Goal: Information Seeking & Learning: Learn about a topic

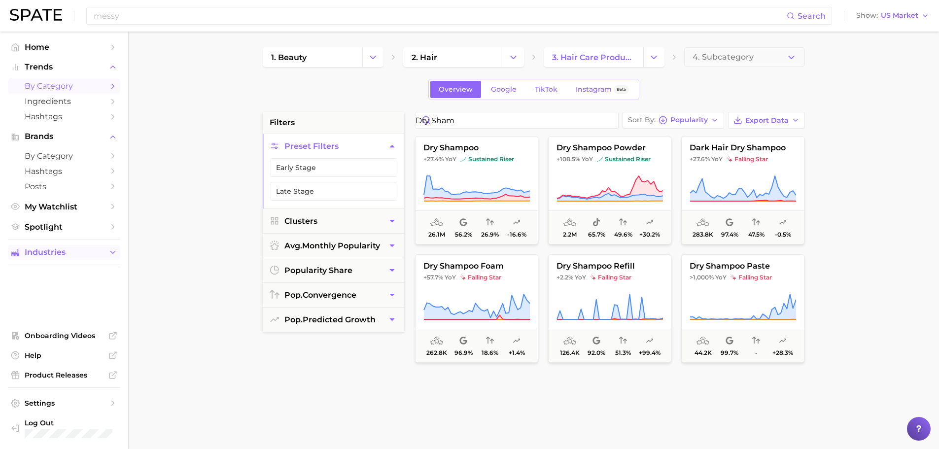
click at [73, 251] on span "Industries" at bounding box center [64, 252] width 79 height 9
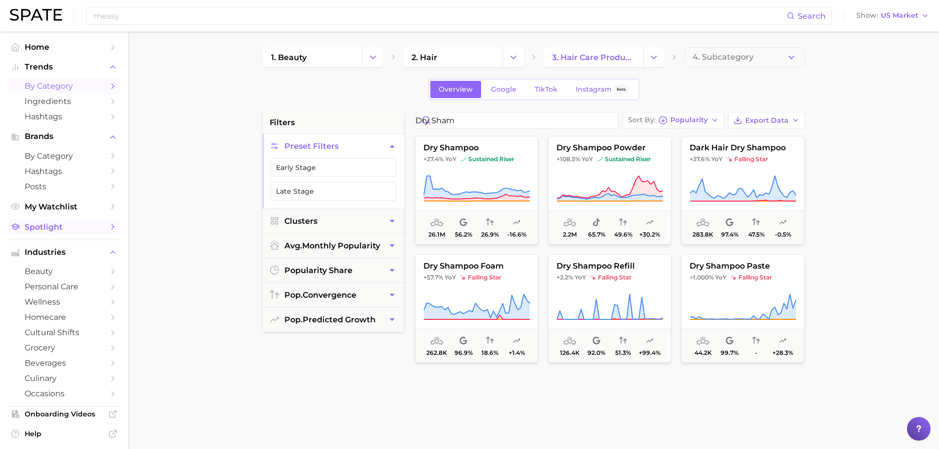
click at [67, 228] on span "Spotlight" at bounding box center [64, 226] width 79 height 9
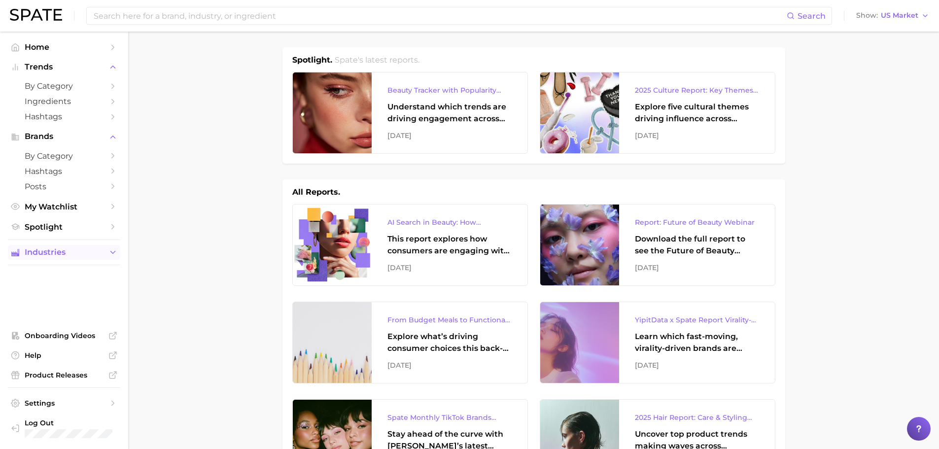
click at [78, 253] on span "Industries" at bounding box center [64, 252] width 79 height 9
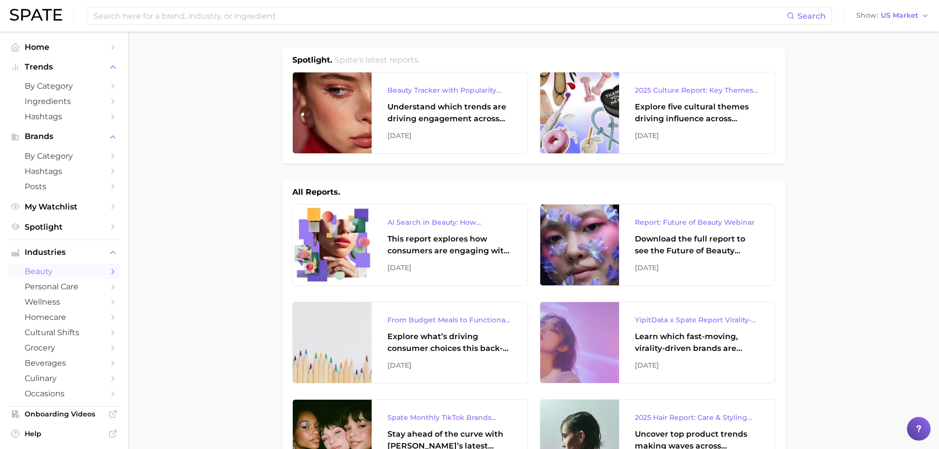
click at [73, 264] on link "beauty" at bounding box center [64, 271] width 112 height 15
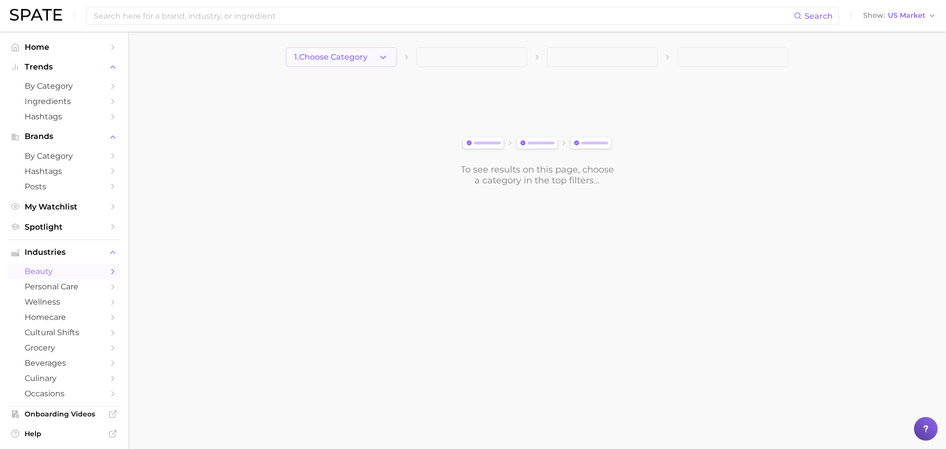
click at [326, 62] on button "1. Choose Category" at bounding box center [341, 57] width 111 height 20
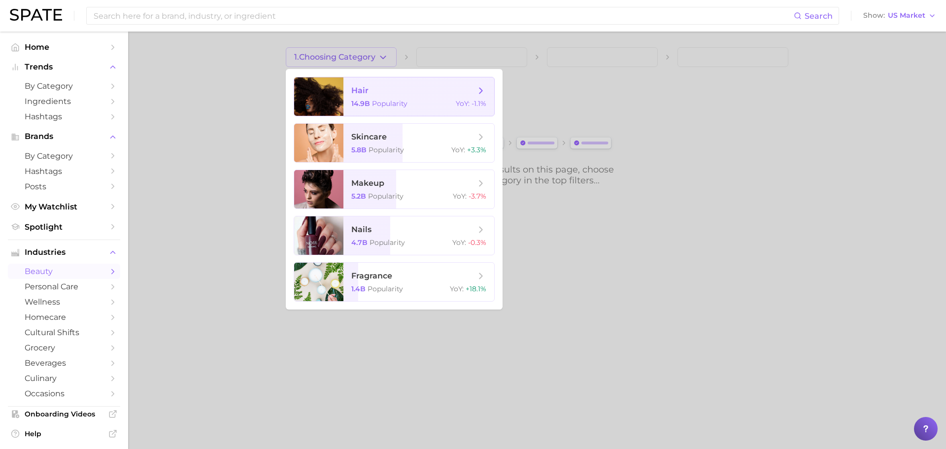
click at [363, 103] on span "14.9b" at bounding box center [360, 103] width 19 height 9
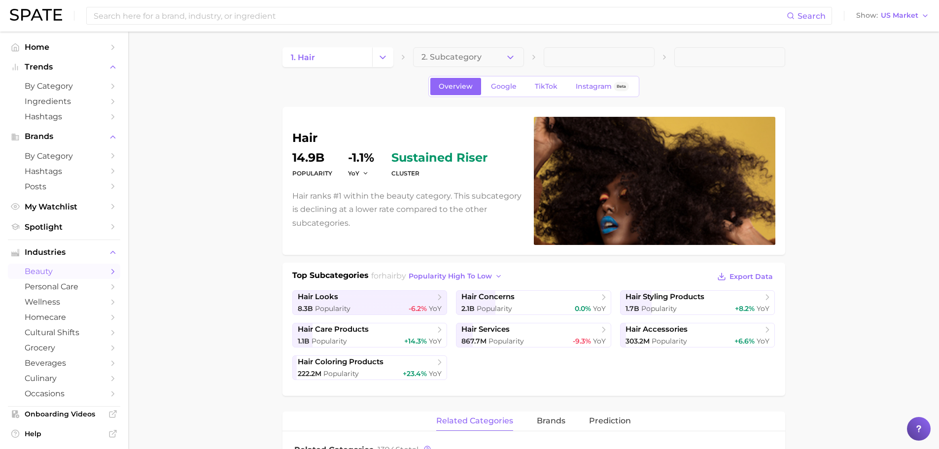
click at [598, 158] on div at bounding box center [655, 181] width 242 height 128
